Goal: Information Seeking & Learning: Check status

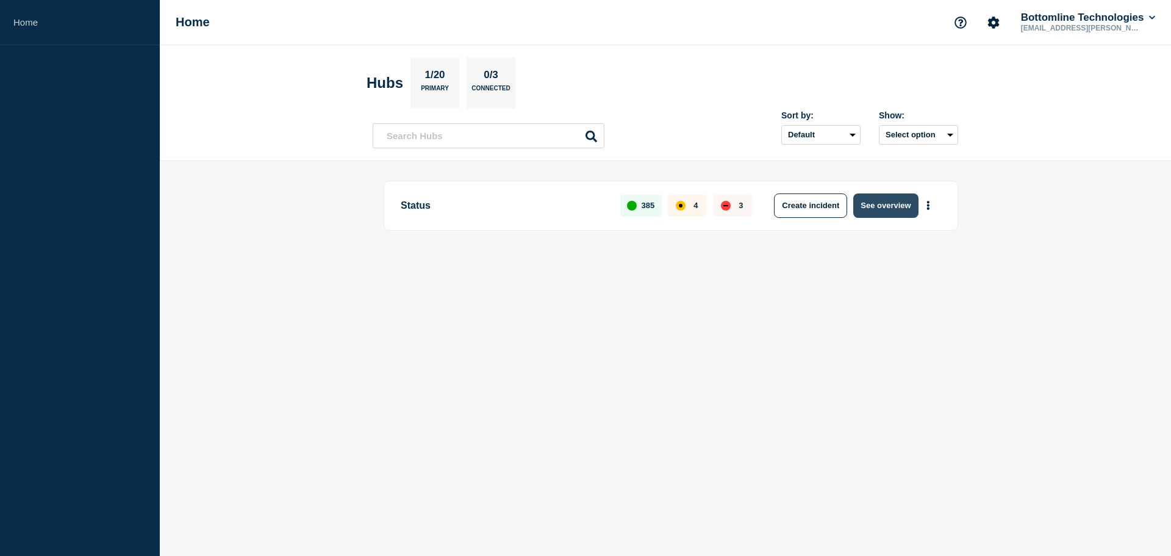
click at [885, 205] on button "See overview" at bounding box center [885, 205] width 65 height 24
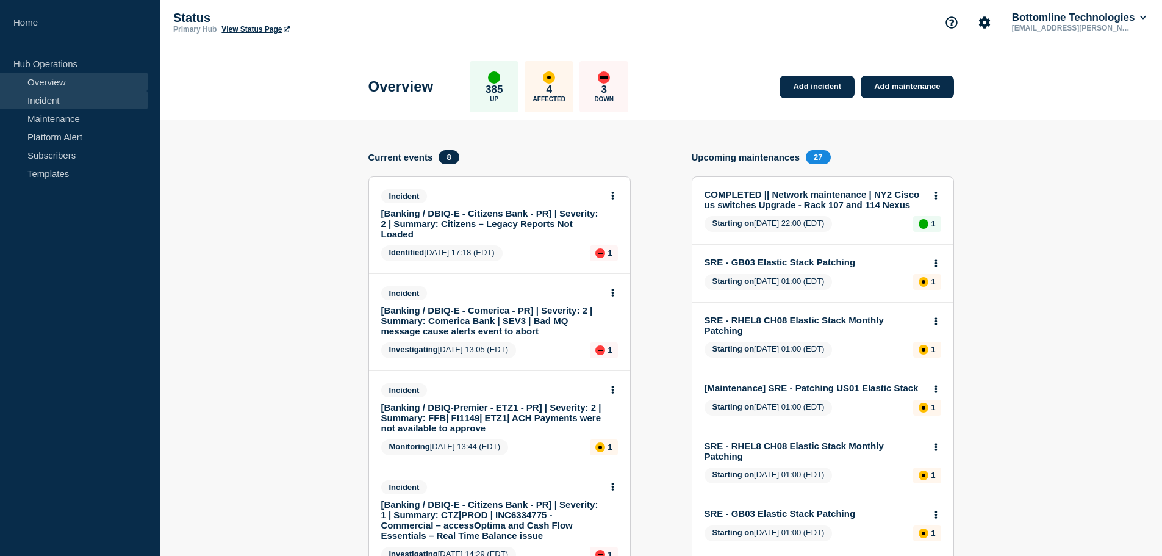
click at [45, 104] on link "Incident" at bounding box center [74, 100] width 148 height 18
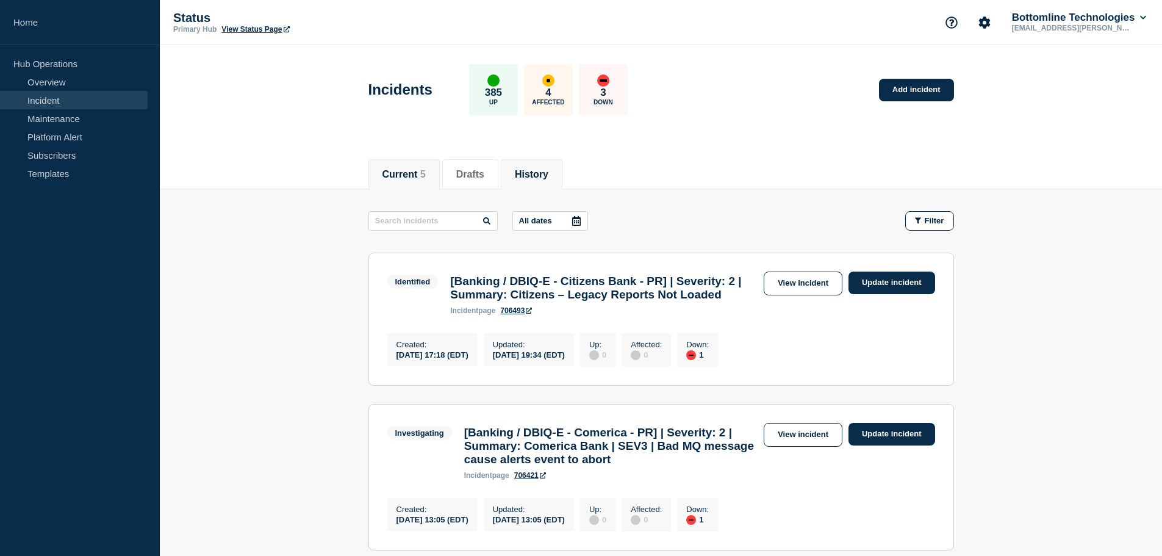
click at [548, 176] on button "History" at bounding box center [532, 174] width 34 height 11
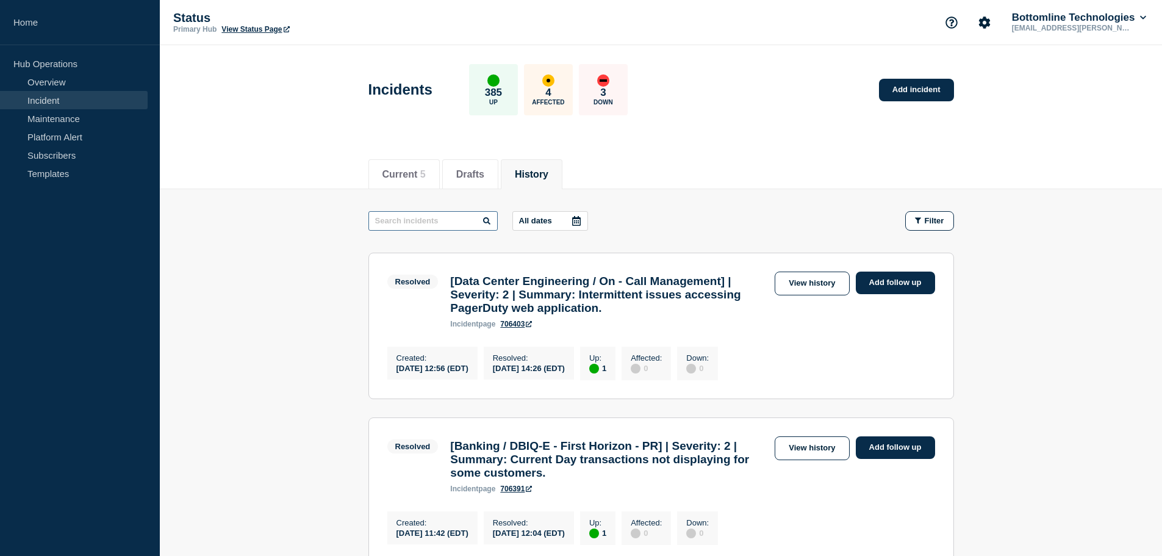
click at [426, 219] on input "text" at bounding box center [432, 221] width 129 height 20
type input "[[GEOGRAPHIC_DATA]"
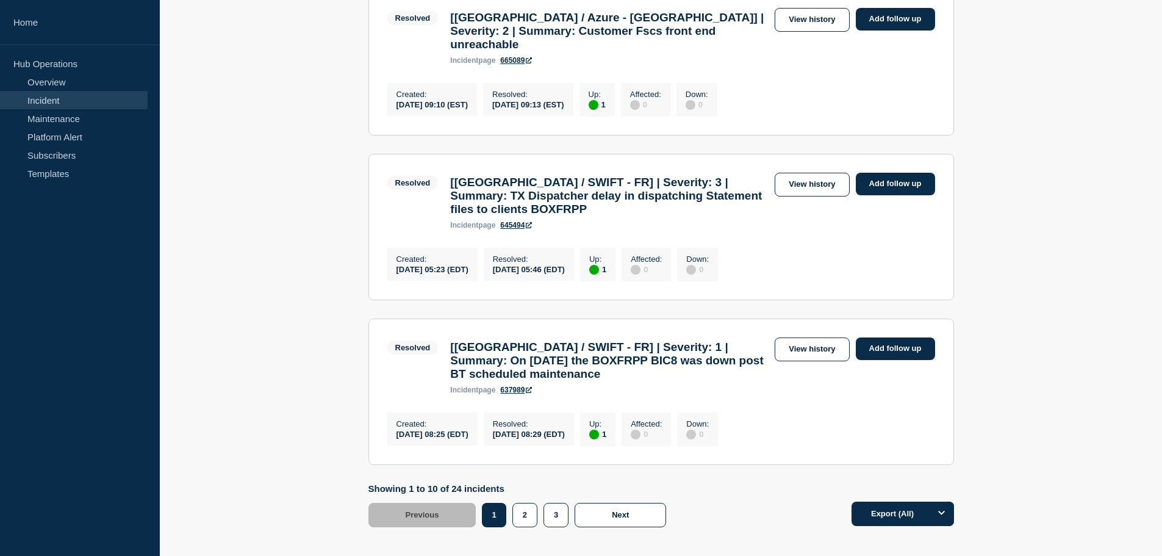
scroll to position [1568, 0]
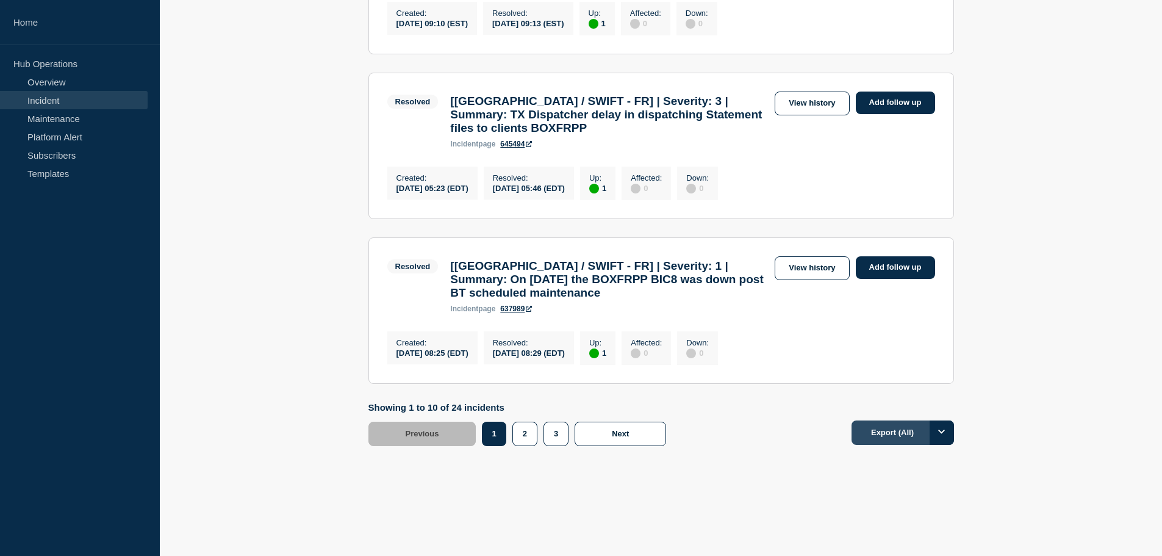
click at [897, 433] on button "Export (All)" at bounding box center [903, 432] width 102 height 24
